Goal: Task Accomplishment & Management: Complete application form

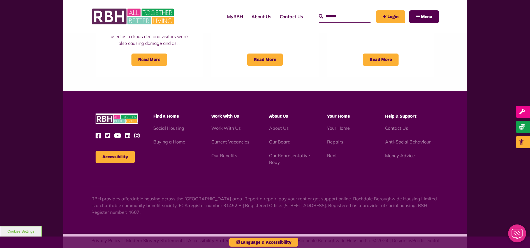
scroll to position [516, 0]
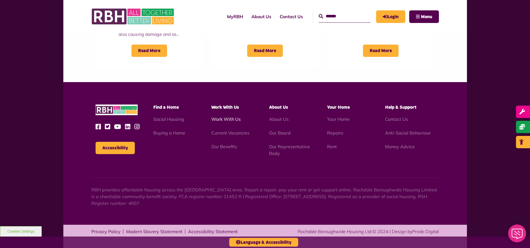
click at [231, 122] on link "Work With Us" at bounding box center [225, 119] width 29 height 6
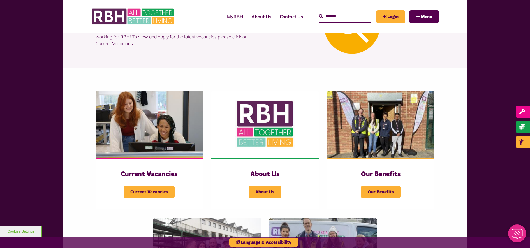
scroll to position [140, 0]
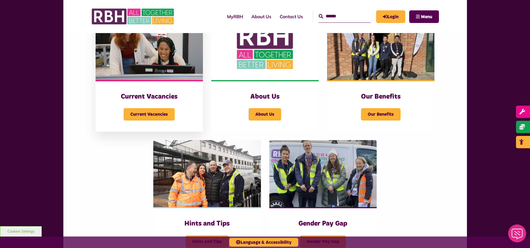
click at [167, 100] on h3 "Current Vacancies" at bounding box center [149, 96] width 85 height 9
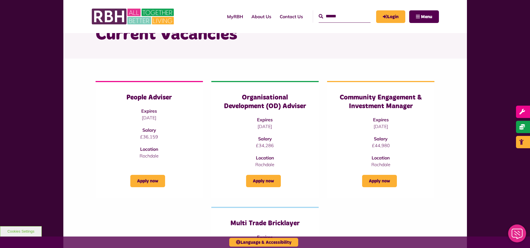
scroll to position [70, 0]
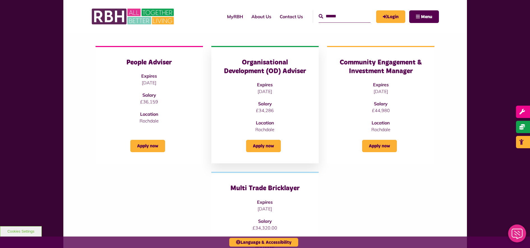
click at [270, 110] on p "£34,286" at bounding box center [264, 110] width 85 height 7
click at [271, 145] on link "Apply now" at bounding box center [263, 146] width 35 height 12
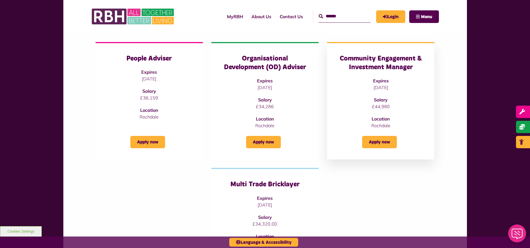
scroll to position [70, 0]
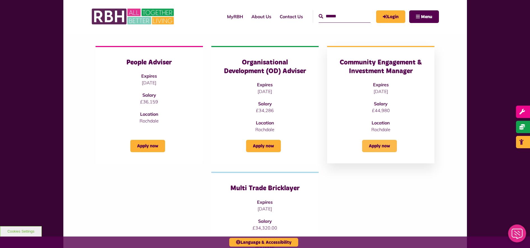
click at [381, 148] on link "Apply now" at bounding box center [379, 146] width 35 height 12
